Goal: Information Seeking & Learning: Learn about a topic

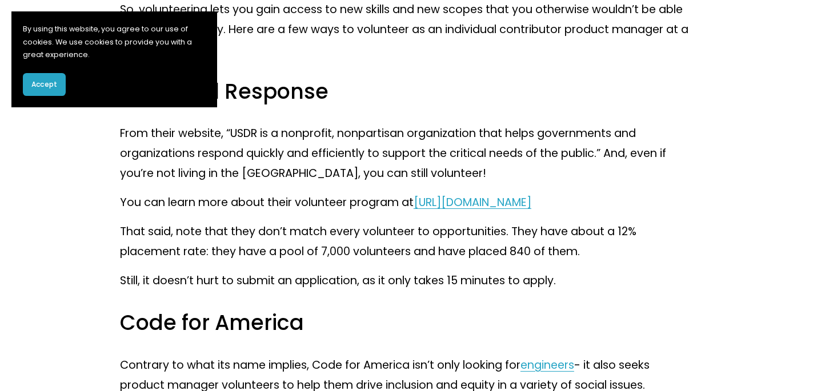
scroll to position [1581, 0]
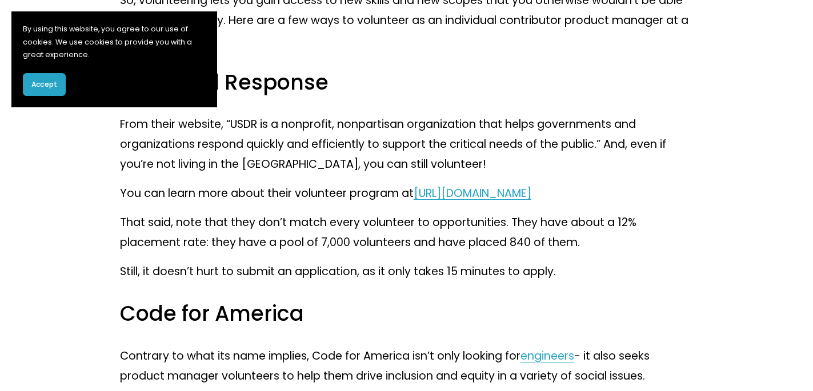
click at [519, 194] on span "[URL][DOMAIN_NAME]" at bounding box center [473, 193] width 118 height 15
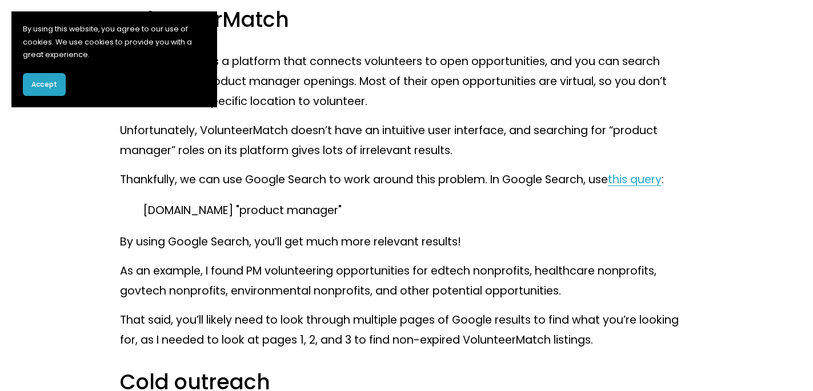
scroll to position [2269, 0]
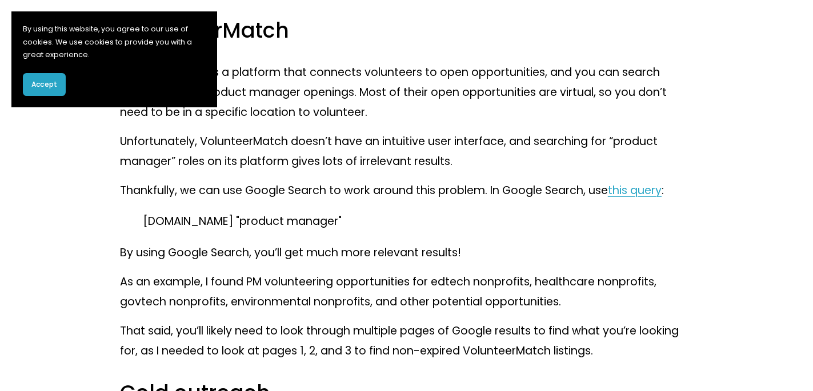
drag, startPoint x: 147, startPoint y: 243, endPoint x: 341, endPoint y: 240, distance: 194.2
click at [341, 232] on p "[DOMAIN_NAME] "product manager"" at bounding box center [406, 222] width 527 height 20
drag, startPoint x: 144, startPoint y: 245, endPoint x: 363, endPoint y: 244, distance: 219.3
click at [363, 232] on p "[DOMAIN_NAME] "product manager"" at bounding box center [406, 222] width 527 height 20
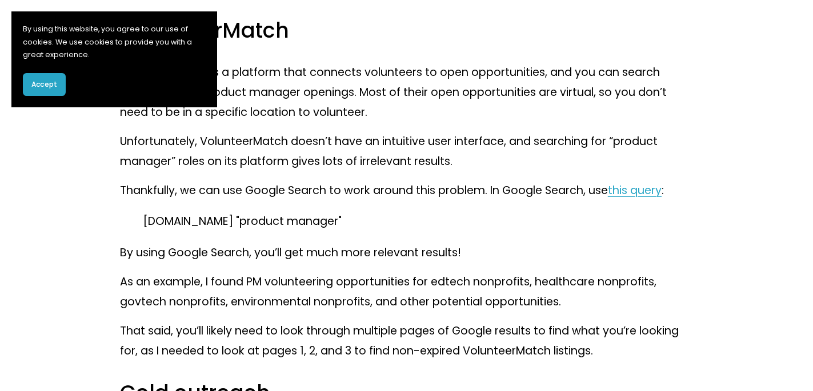
copy p "[DOMAIN_NAME] "product manager""
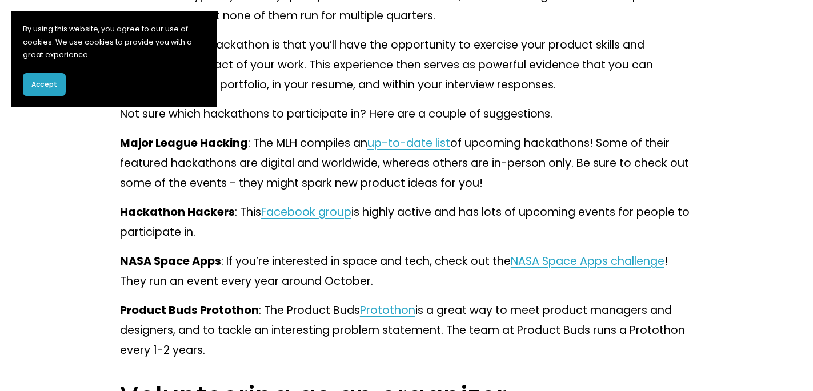
scroll to position [3479, 0]
